Goal: Navigation & Orientation: Find specific page/section

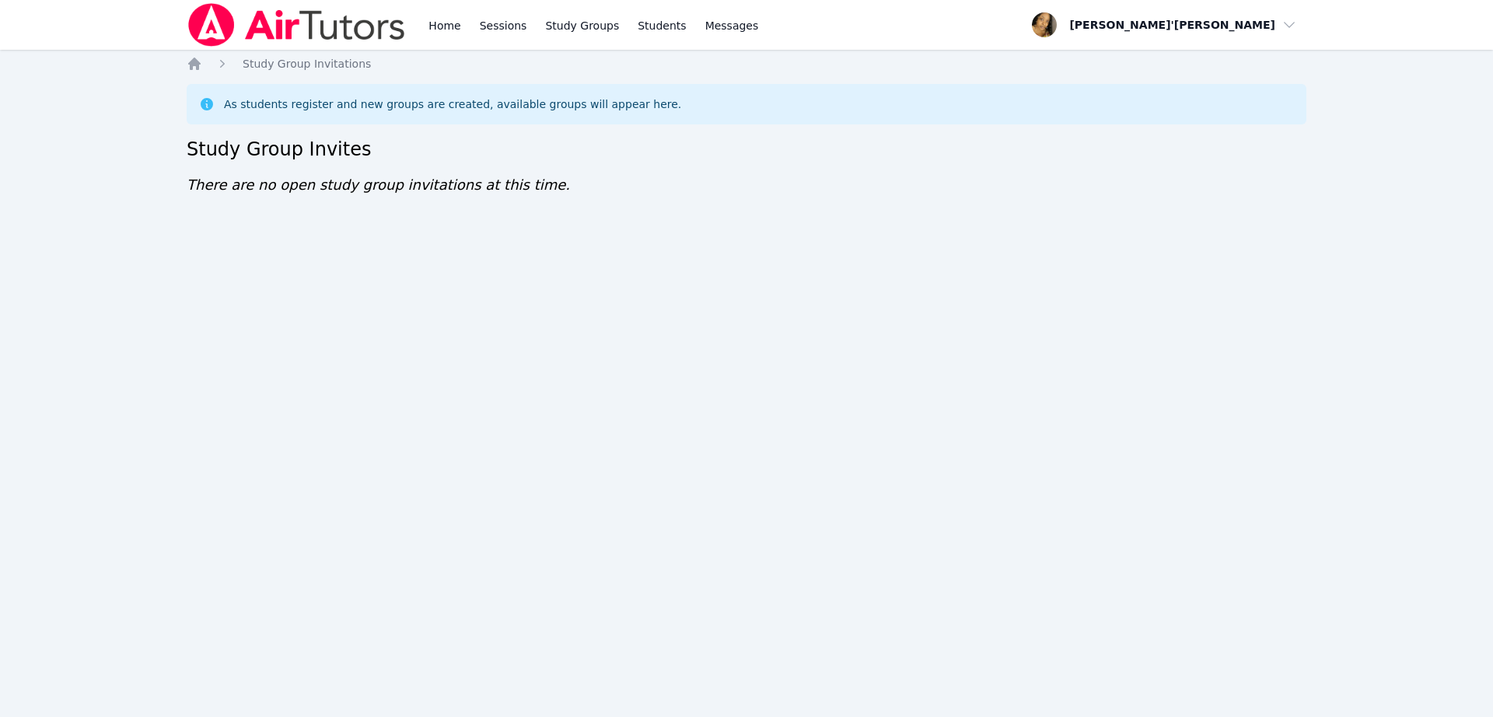
click at [38, 5] on nav "Home Sessions Study Groups Students Messages Open user menu [PERSON_NAME]'[PERS…" at bounding box center [746, 25] width 1493 height 50
click at [863, 382] on div "Home Sessions Study Groups Students Messages Open user menu [PERSON_NAME]'[PERS…" at bounding box center [746, 358] width 1493 height 717
click at [870, 674] on div "Home Sessions Study Groups Students Messages Open user menu [PERSON_NAME]'[PERS…" at bounding box center [746, 358] width 1493 height 717
drag, startPoint x: 826, startPoint y: 181, endPoint x: 919, endPoint y: 128, distance: 107.7
click at [827, 182] on div "Home Study Group Invitations As students register and new groups are created, a…" at bounding box center [747, 141] width 1120 height 171
